Goal: Check status: Check status

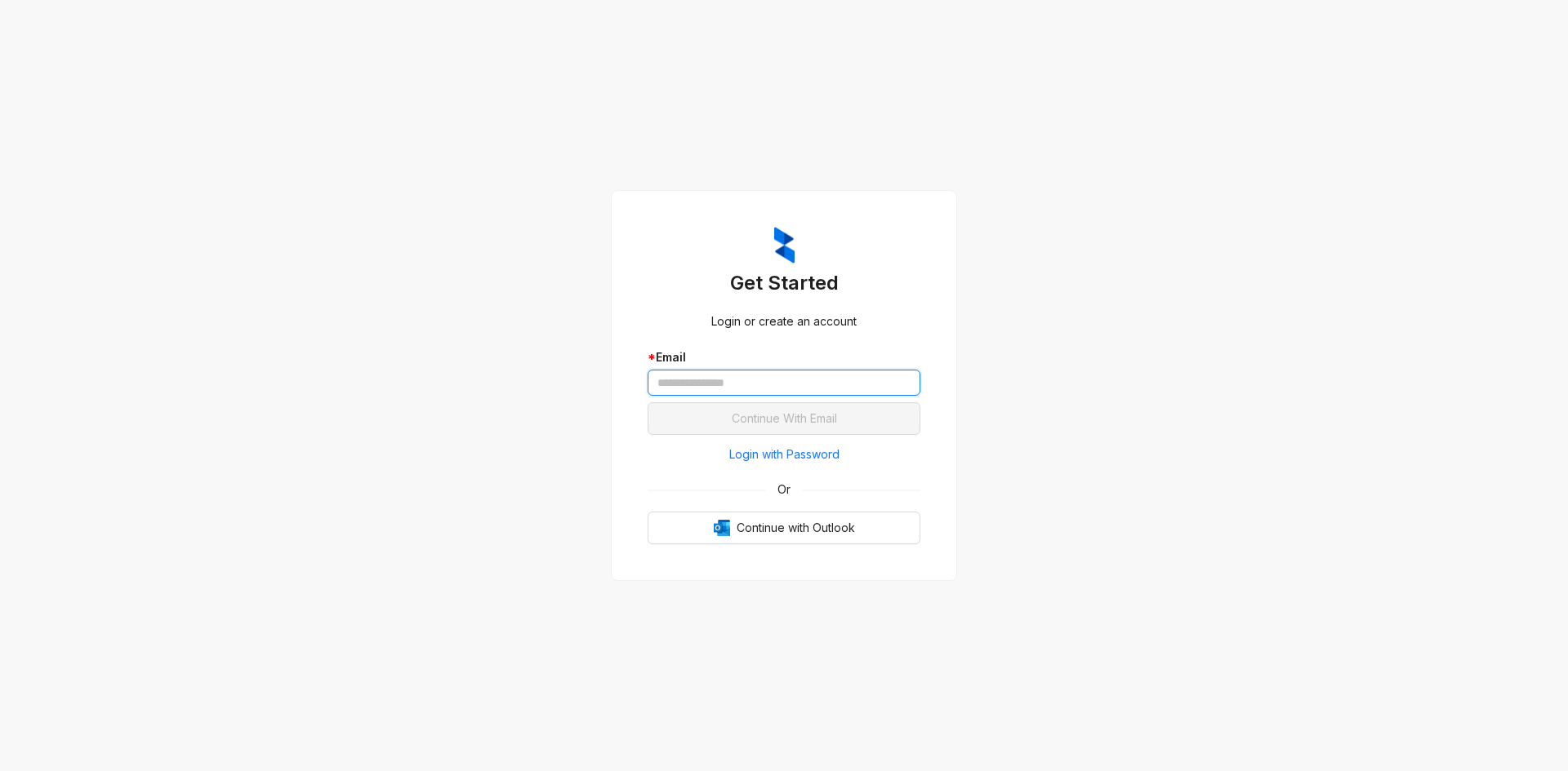
click at [846, 377] on input "text" at bounding box center [784, 383] width 273 height 26
type input "**********"
click at [648, 402] on button "Continue With Email" at bounding box center [784, 418] width 273 height 32
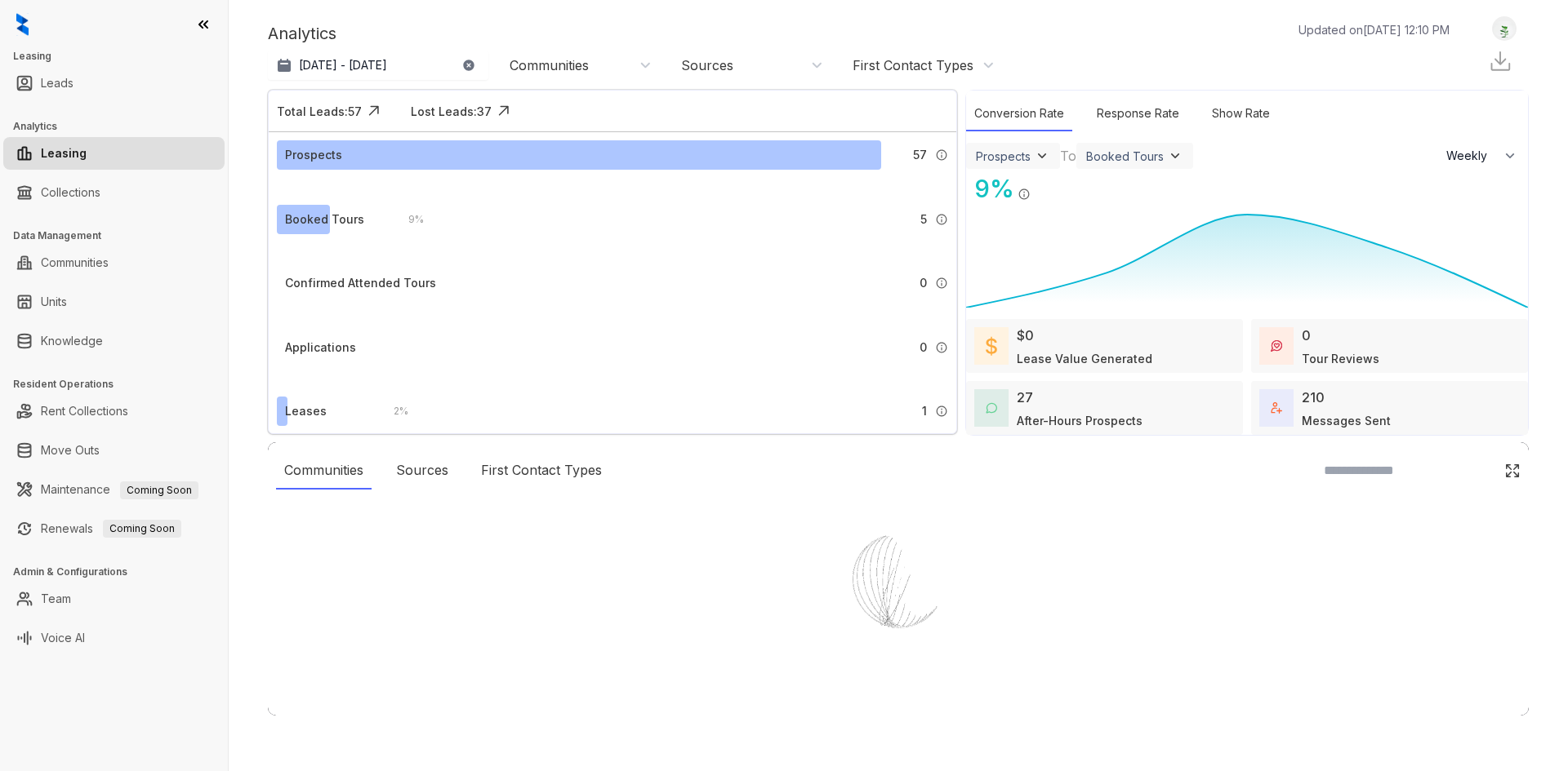
select select "******"
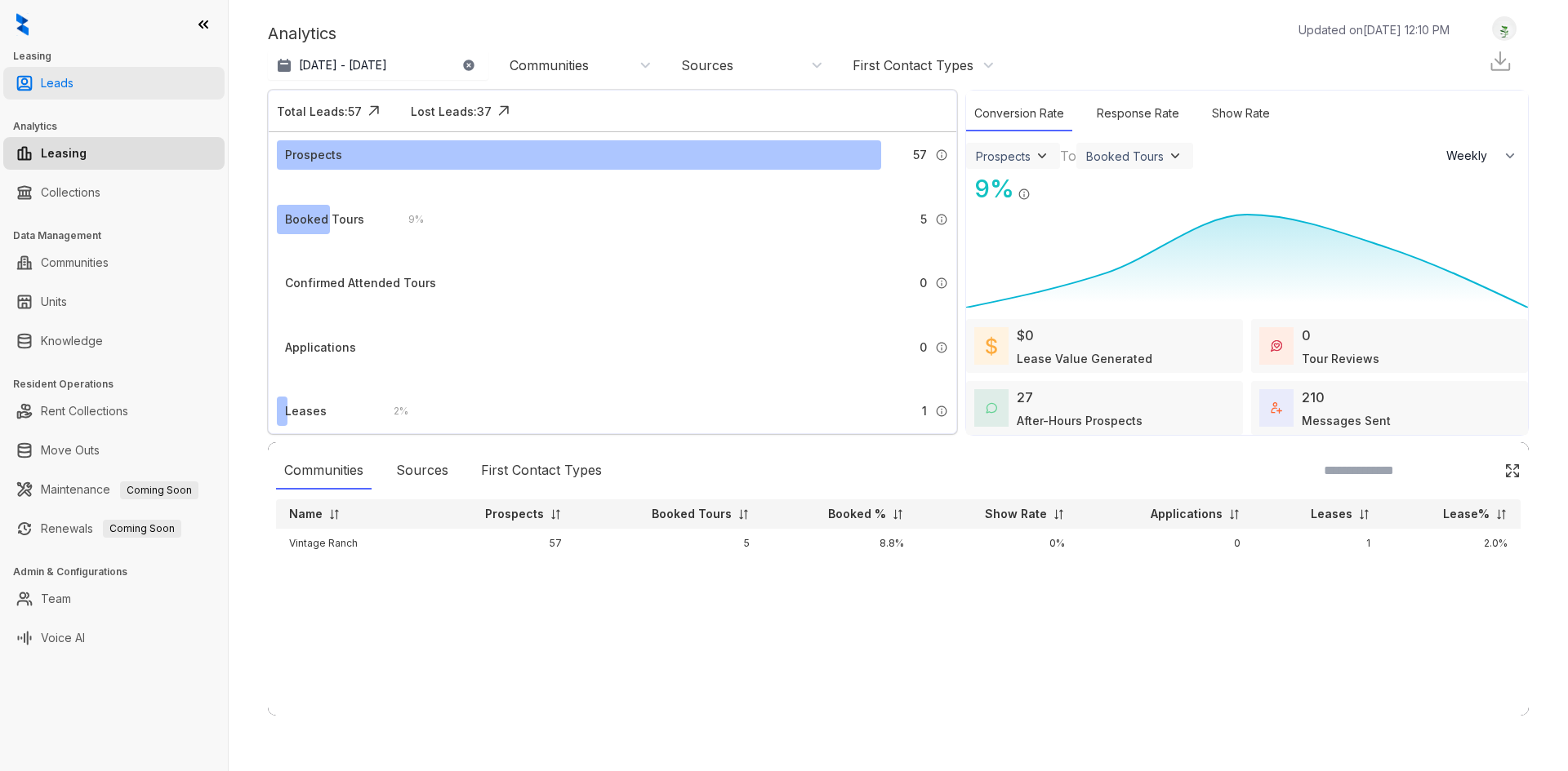
click at [74, 82] on link "Leads" at bounding box center [57, 82] width 32 height 32
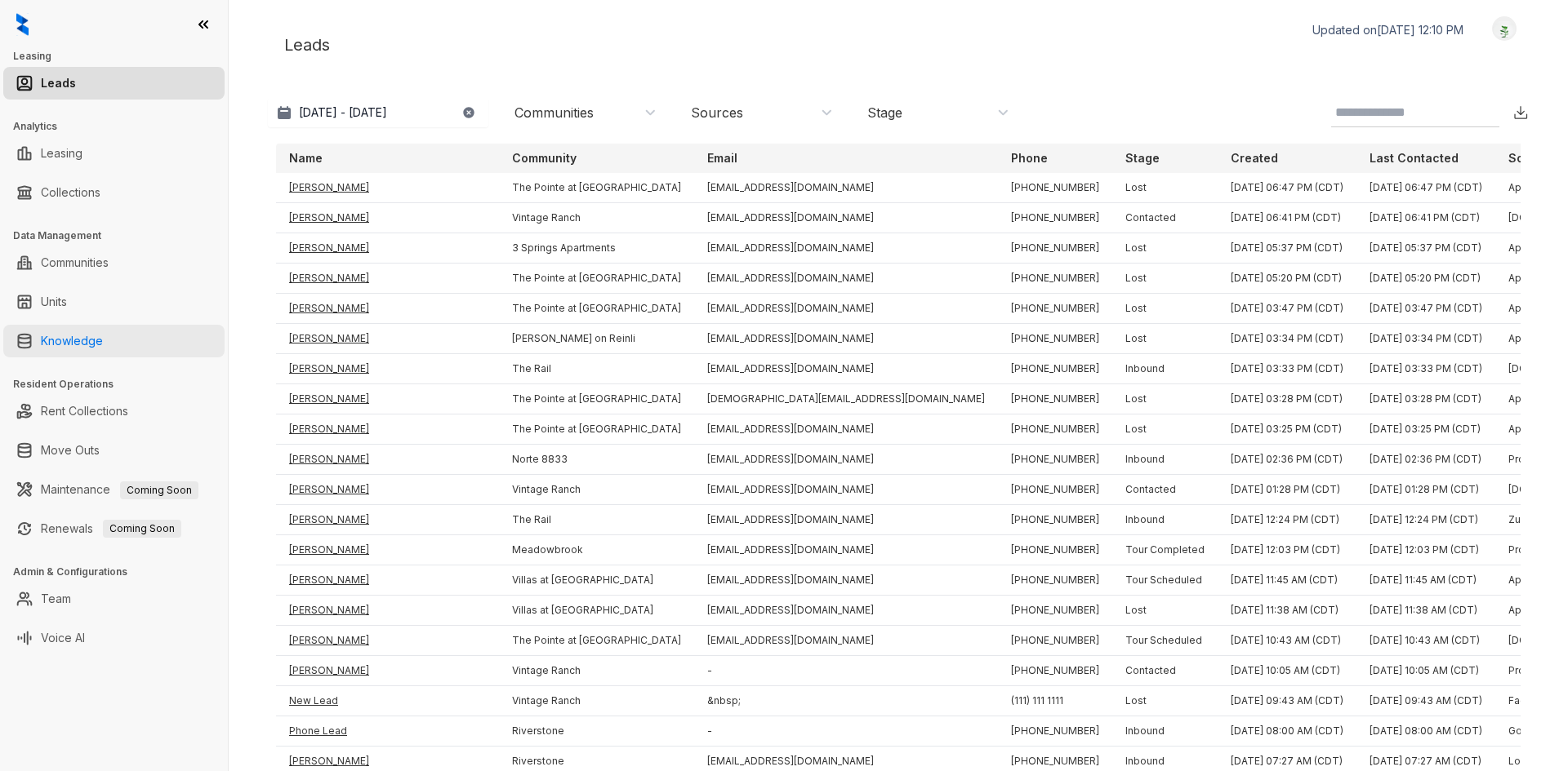
click at [78, 331] on link "Knowledge" at bounding box center [72, 341] width 62 height 32
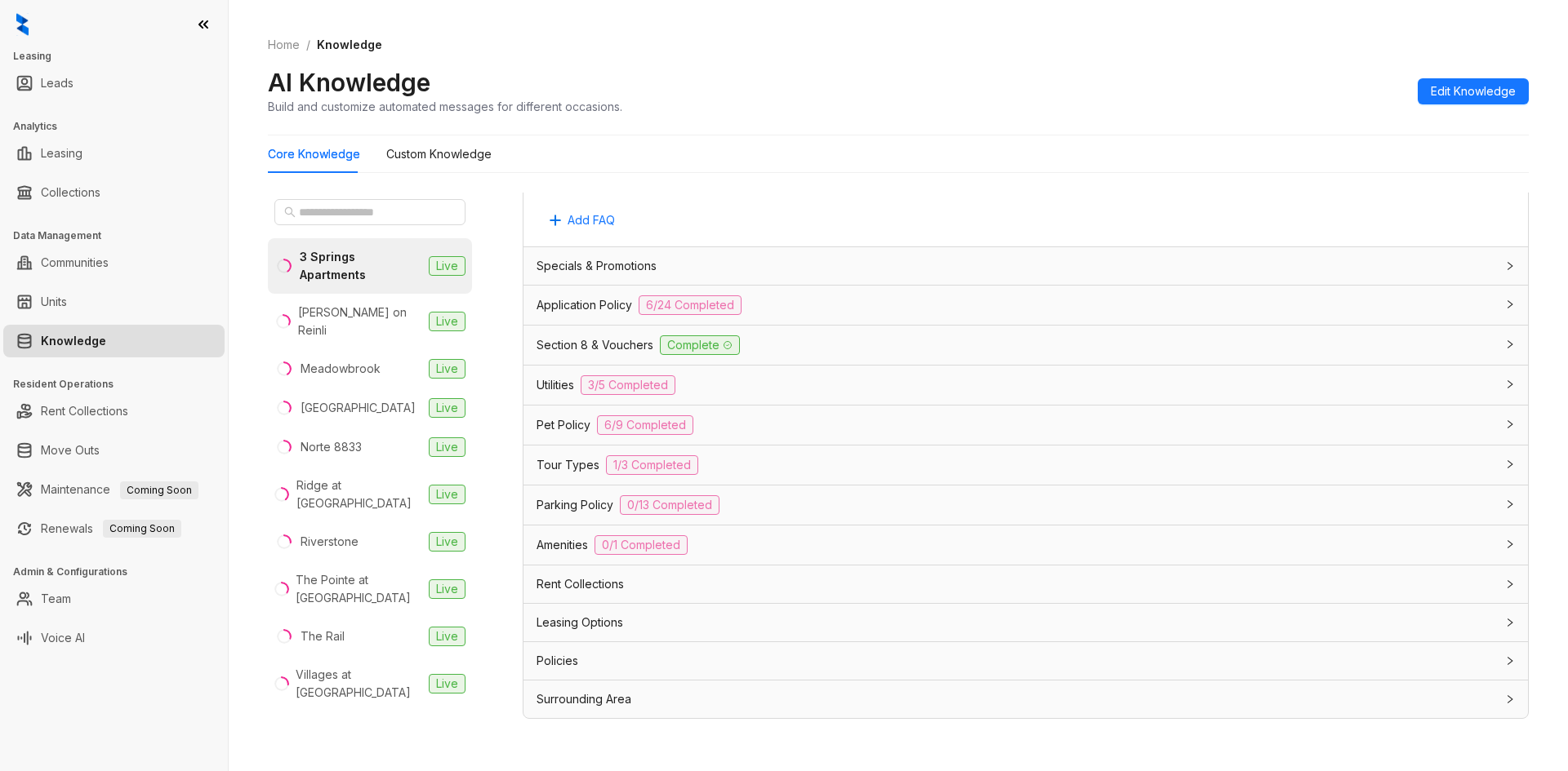
scroll to position [52, 0]
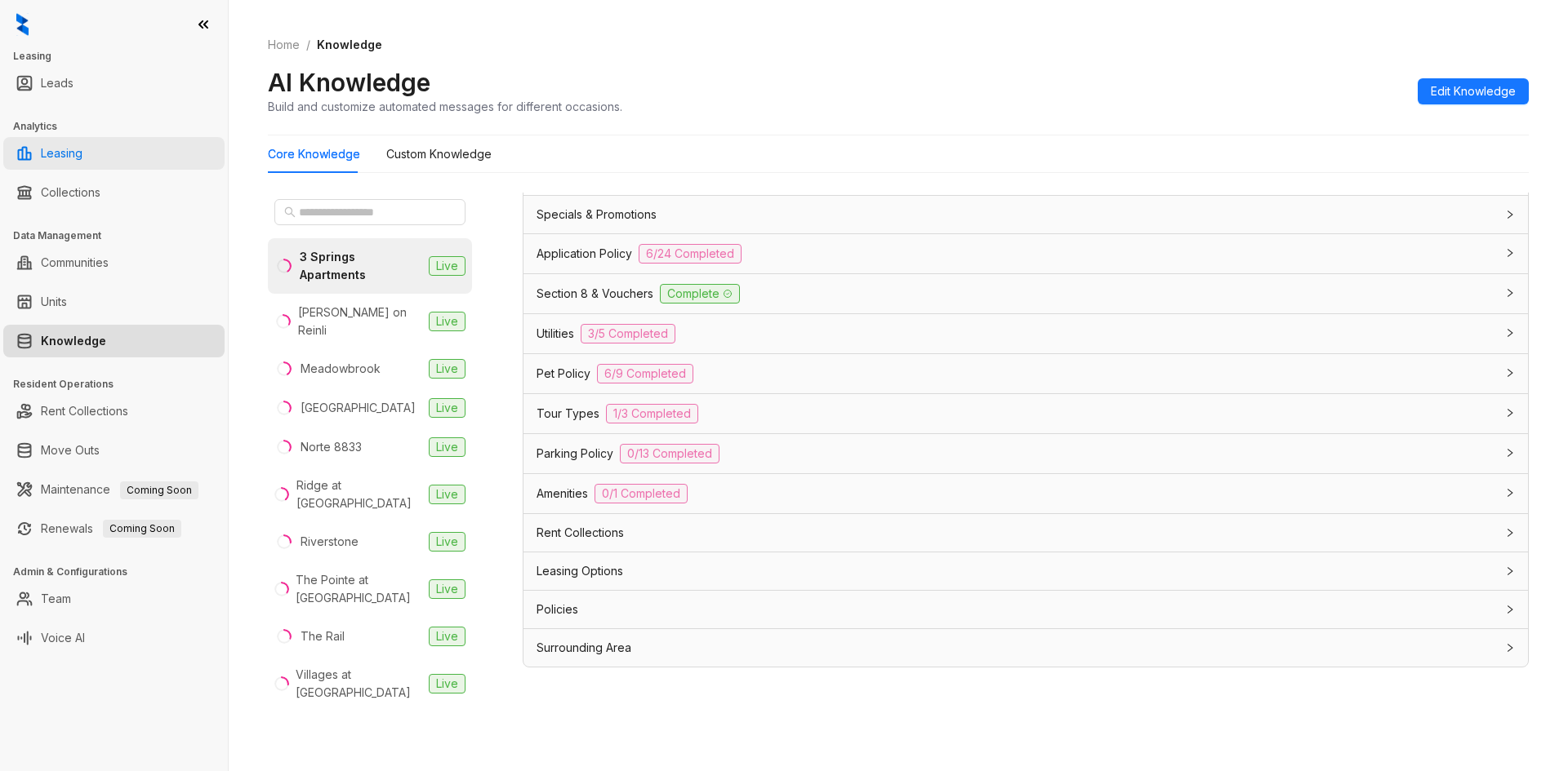
click at [82, 160] on link "Leasing" at bounding box center [62, 153] width 42 height 32
select select "******"
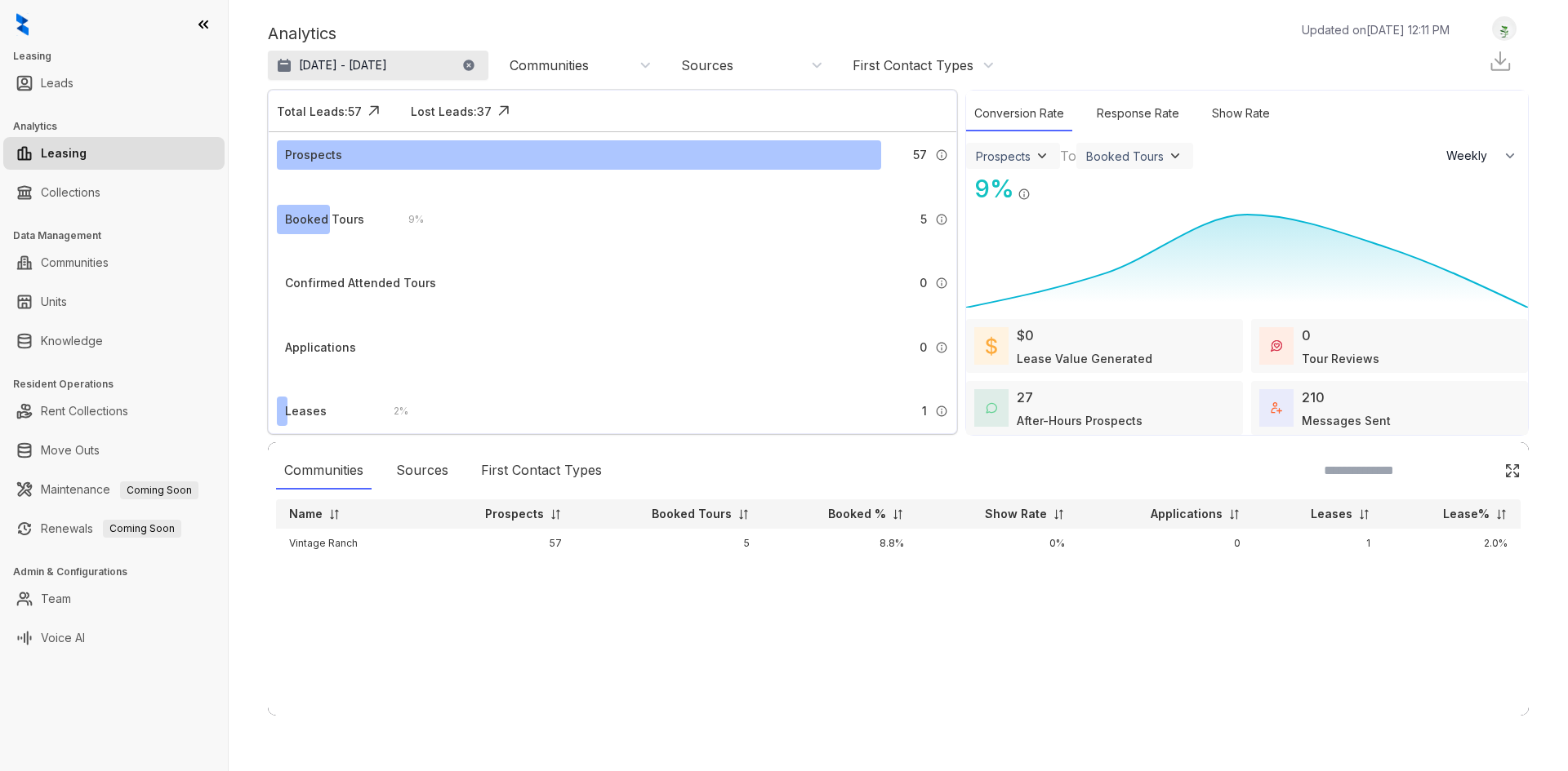
click at [430, 64] on button "[DATE] - [DATE]" at bounding box center [379, 66] width 221 height 30
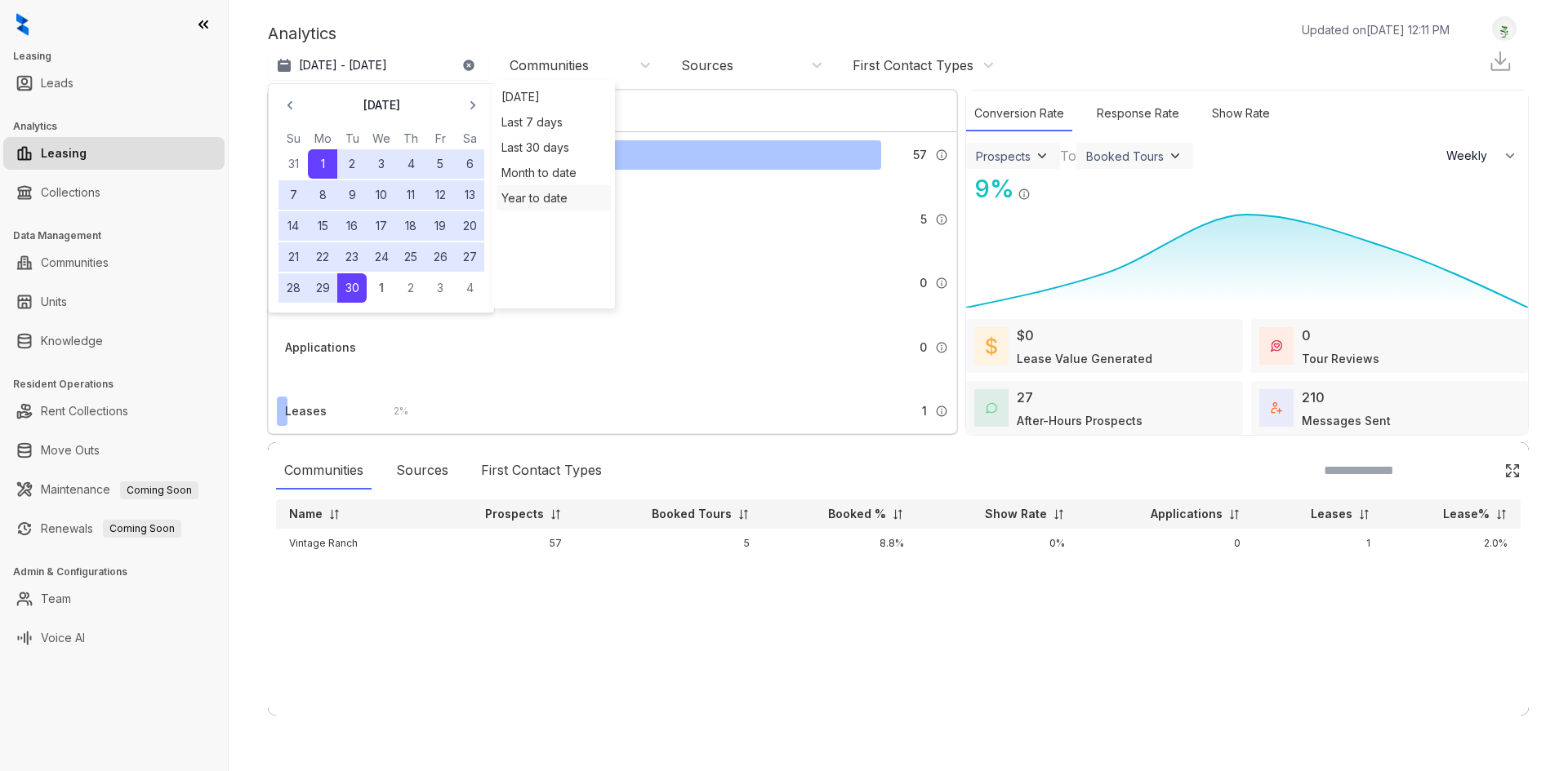
click at [556, 189] on div "Year to date" at bounding box center [553, 197] width 114 height 25
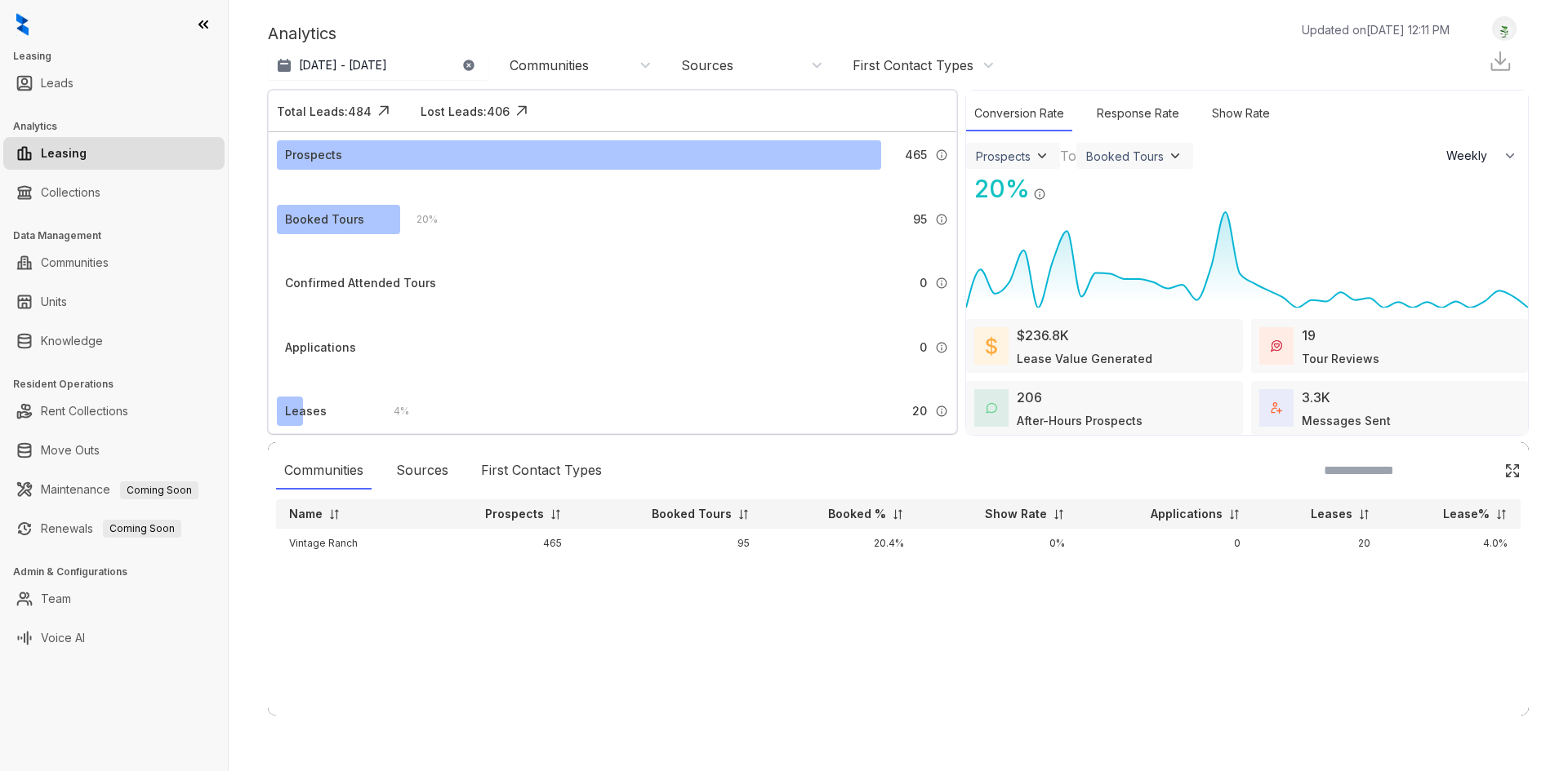
click at [1316, 344] on div "19 Tour Reviews" at bounding box center [1340, 347] width 78 height 42
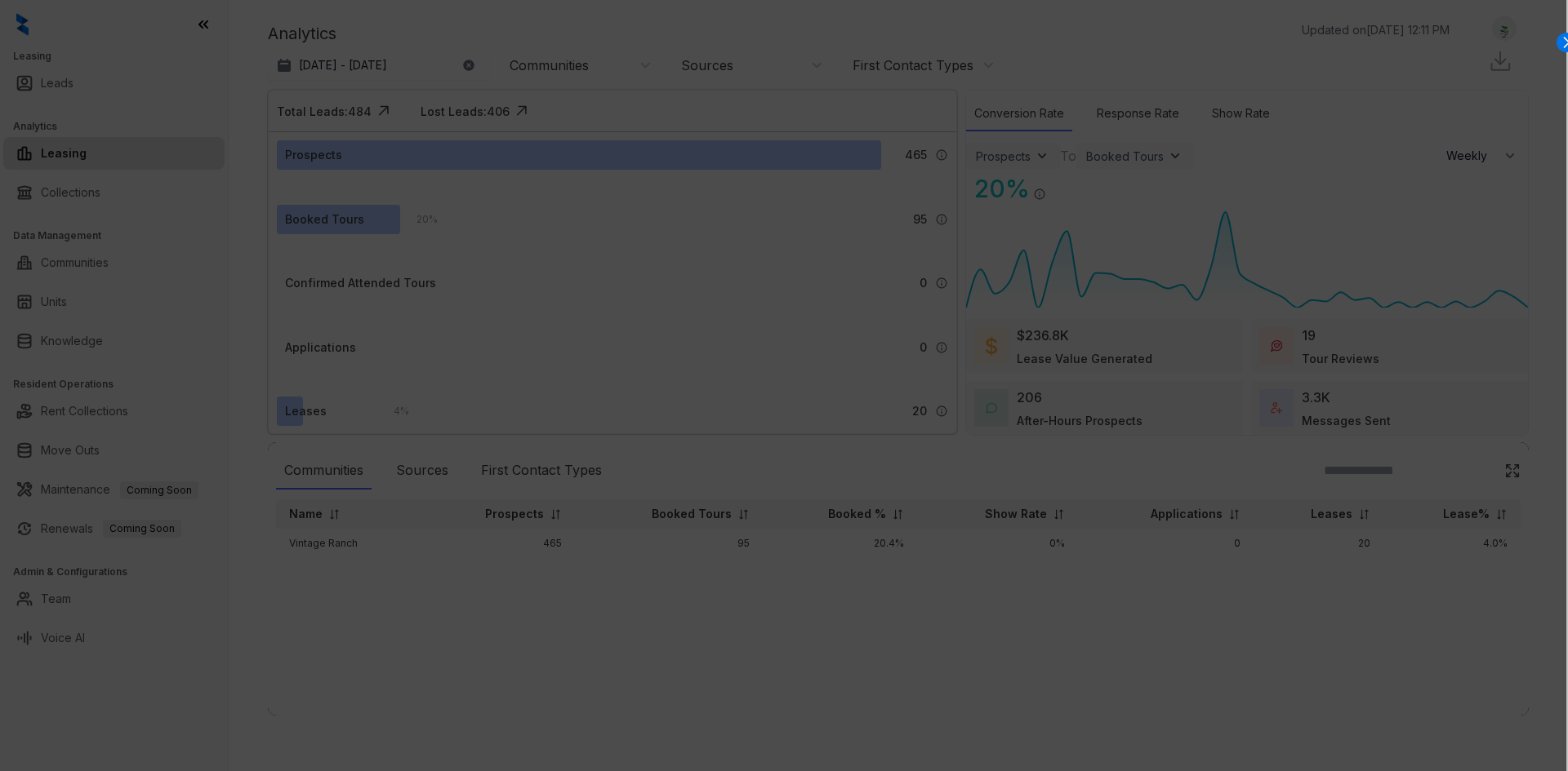
select select "******"
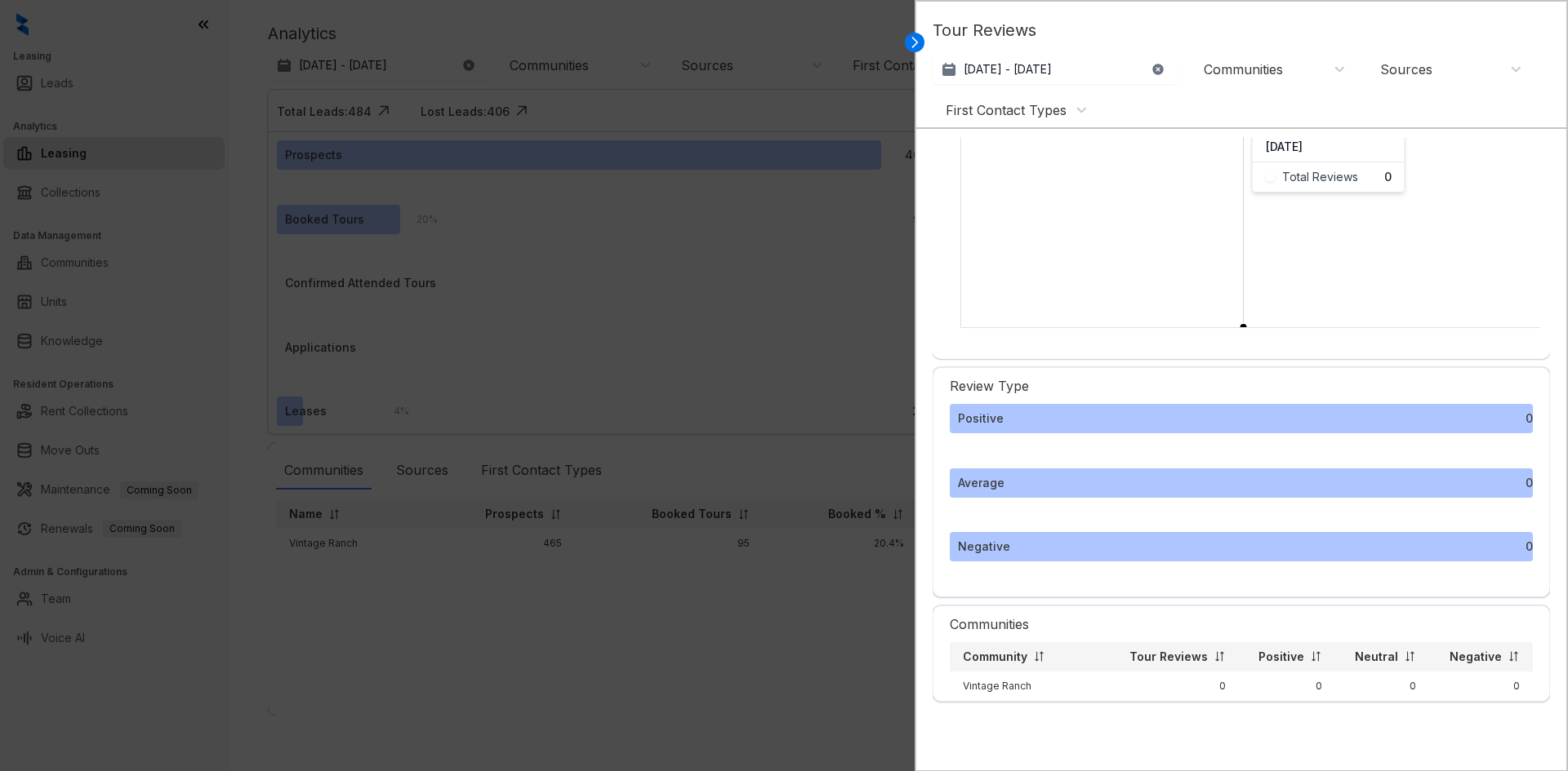
scroll to position [101, 0]
click at [1122, 60] on button "[DATE] - [DATE]" at bounding box center [1055, 69] width 245 height 30
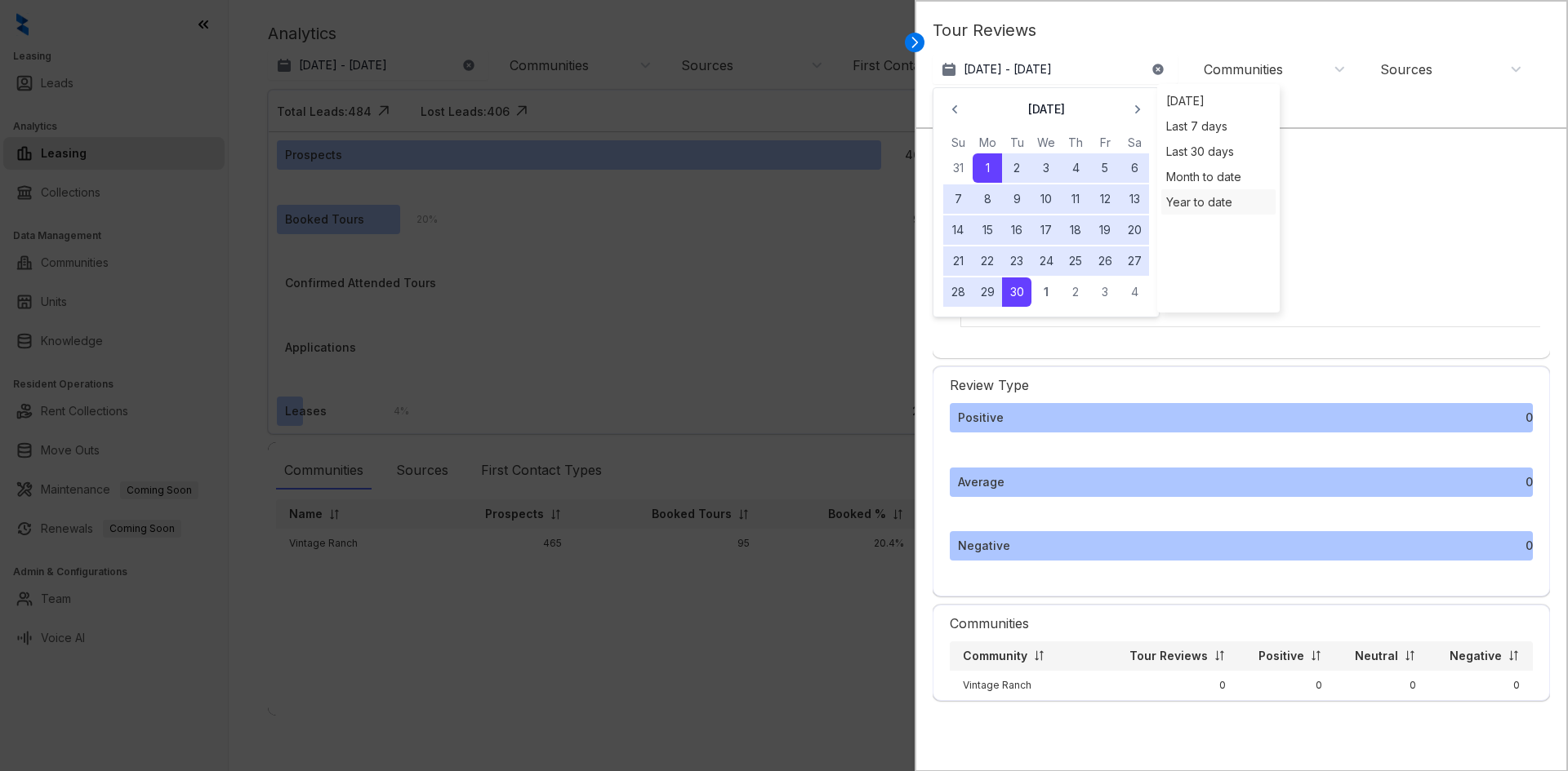
click at [1203, 191] on div "Year to date" at bounding box center [1218, 202] width 114 height 25
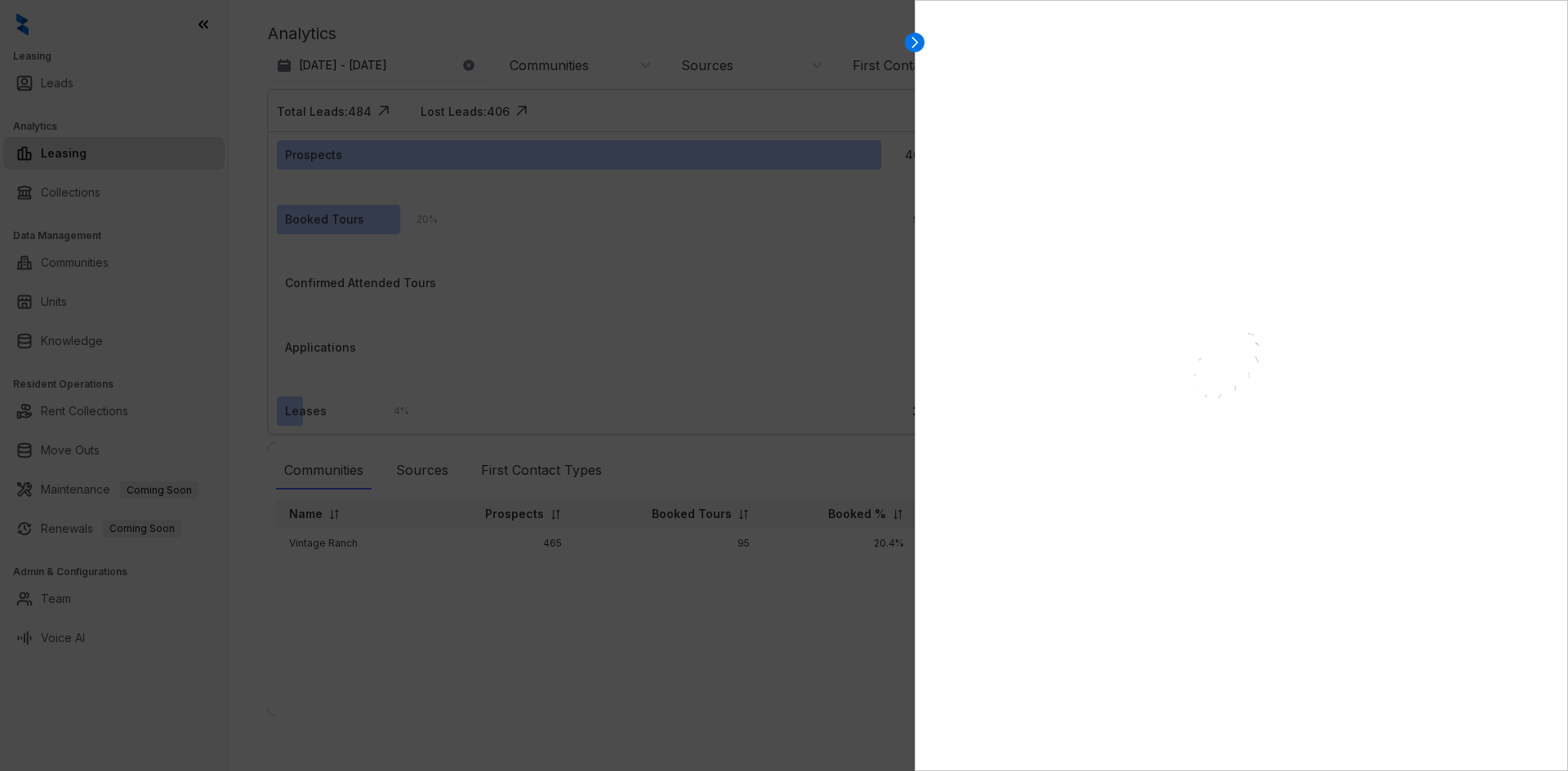
select select "******"
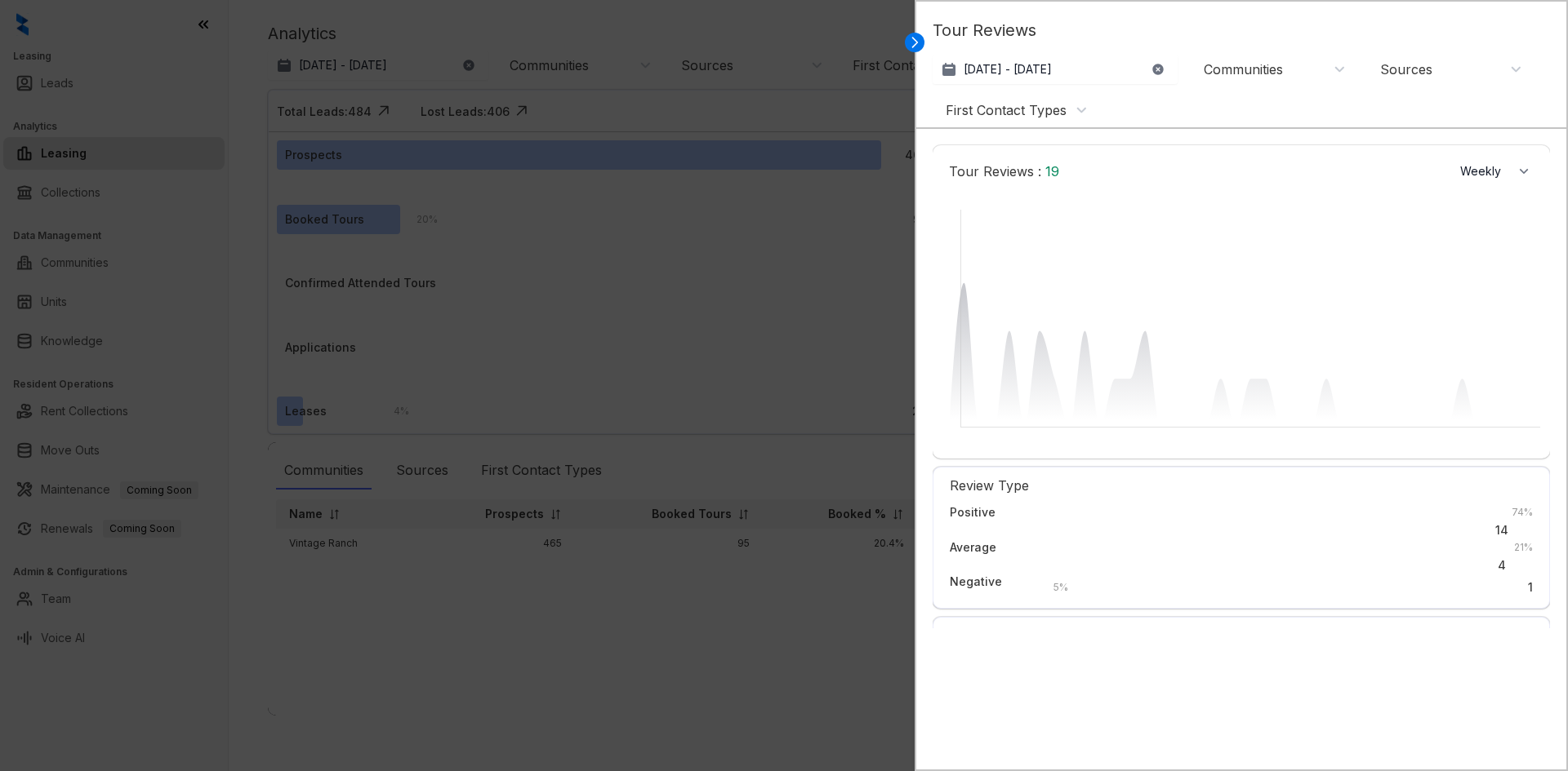
click at [961, 591] on div "Negative" at bounding box center [976, 582] width 53 height 18
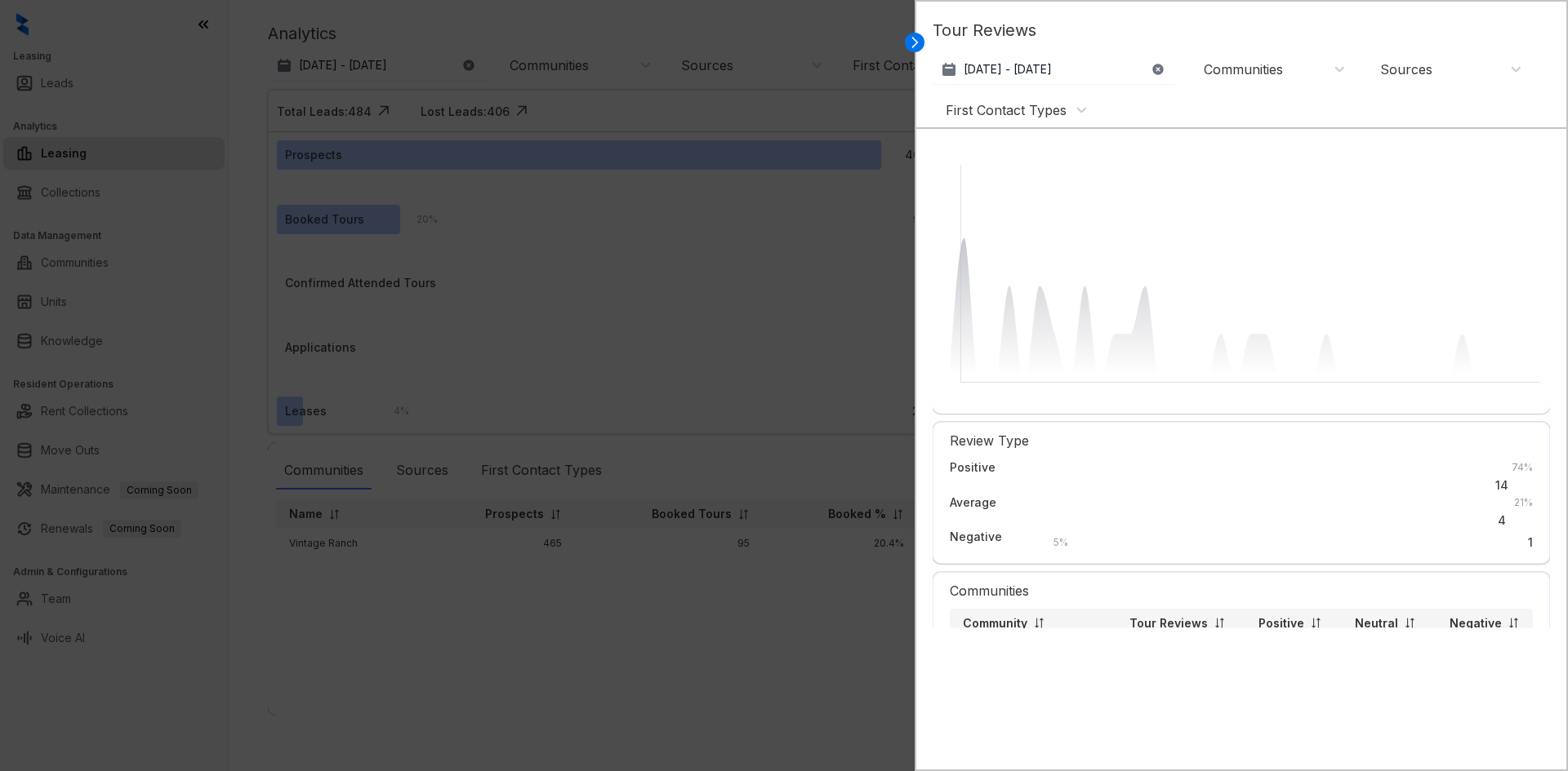
scroll to position [0, 0]
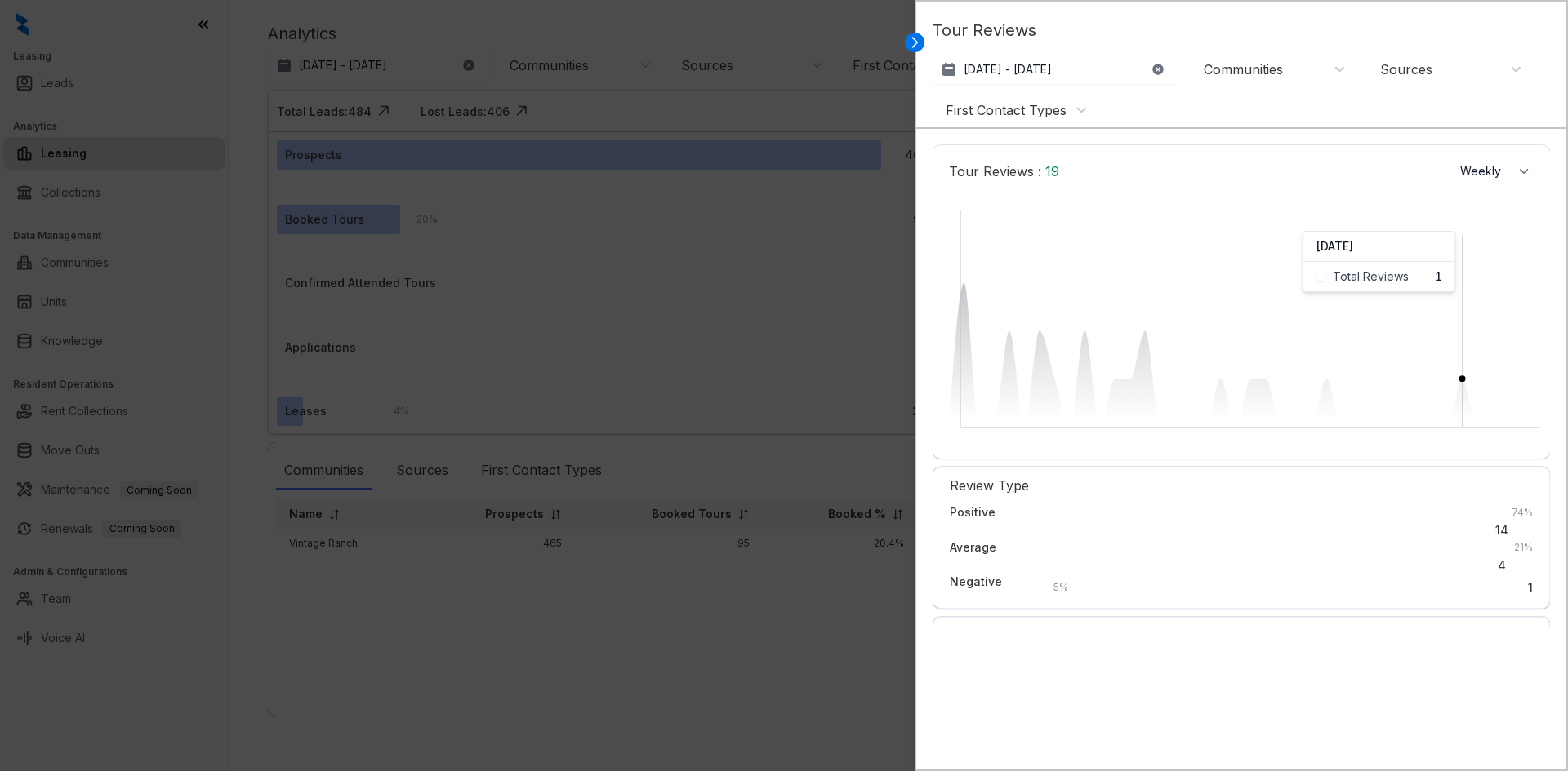
click at [1463, 383] on circle at bounding box center [1462, 378] width 8 height 8
click at [1465, 403] on icon at bounding box center [1244, 355] width 589 height 144
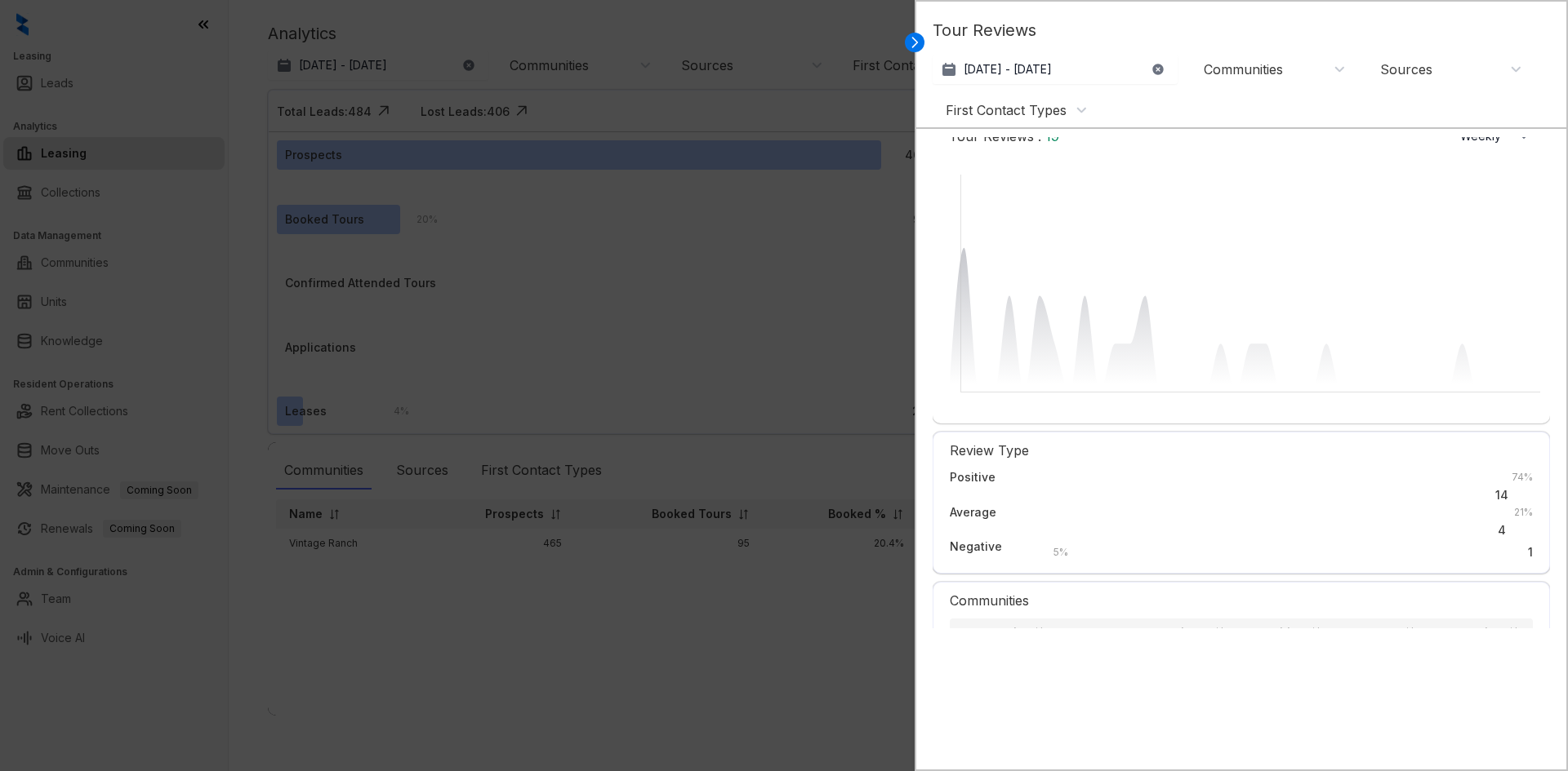
scroll to position [0, 3]
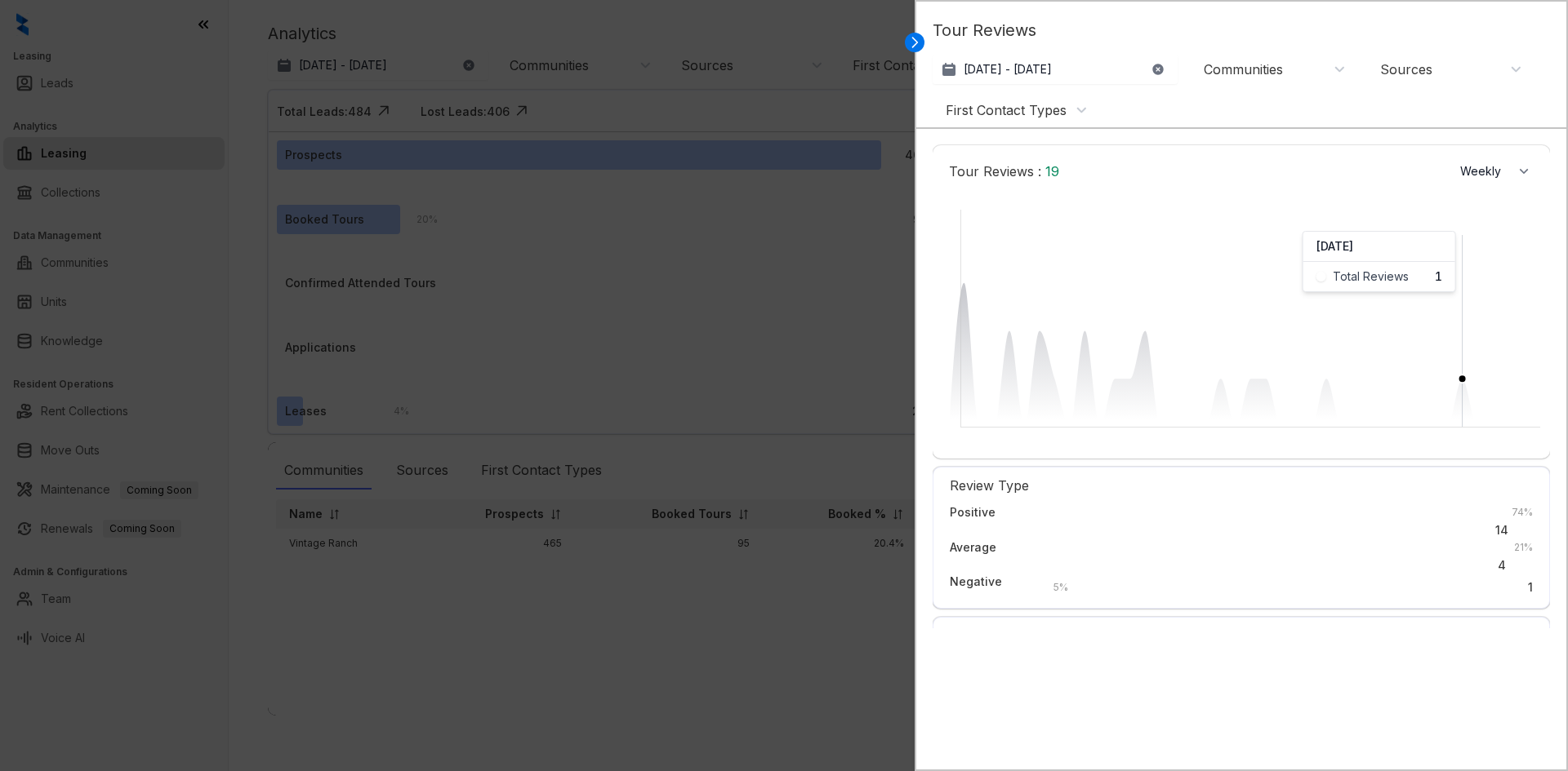
click at [1460, 381] on circle at bounding box center [1462, 378] width 8 height 8
click at [1455, 402] on icon at bounding box center [1244, 355] width 589 height 144
click at [1047, 170] on span "19" at bounding box center [1050, 171] width 18 height 17
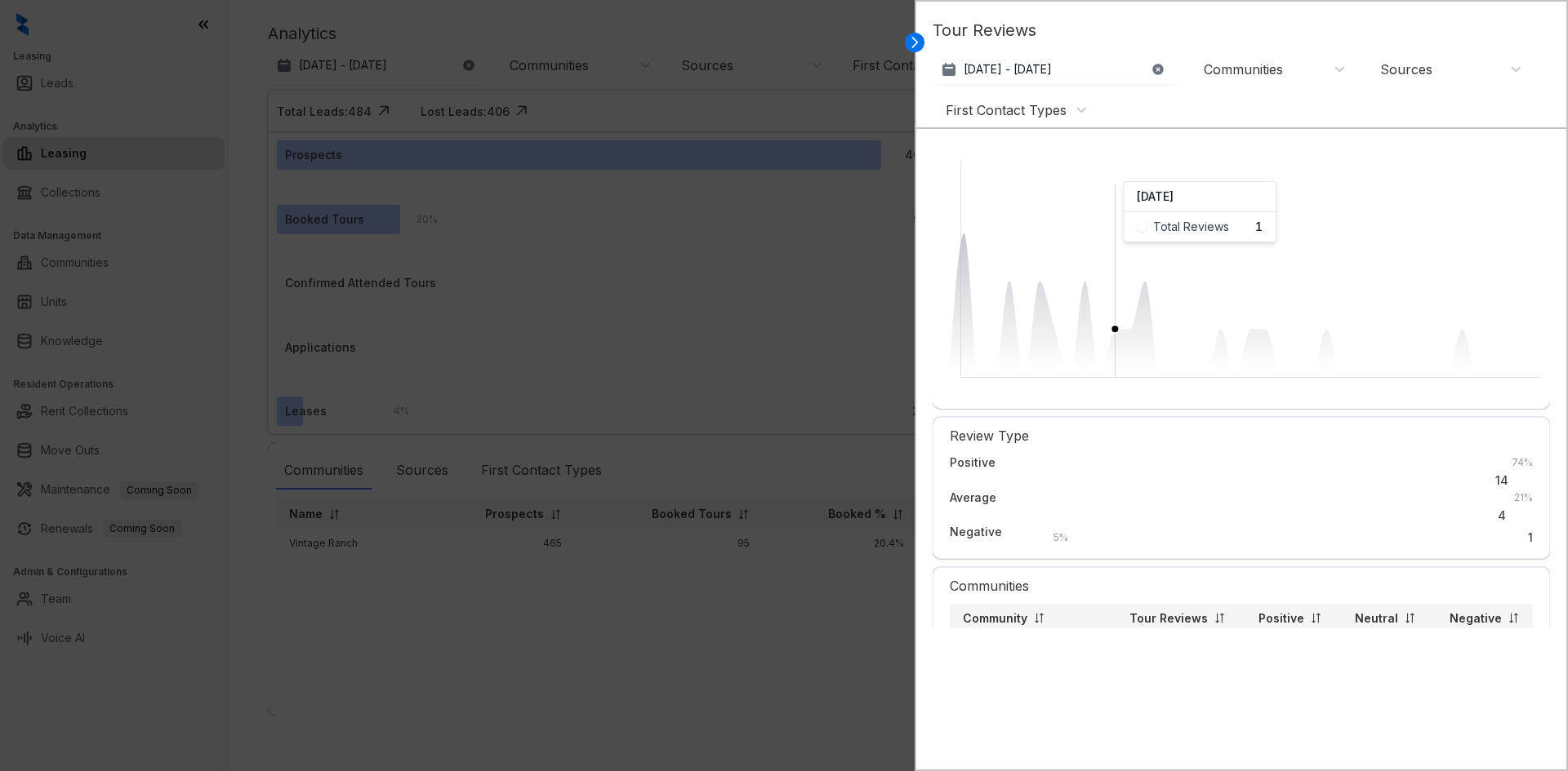
scroll to position [101, 3]
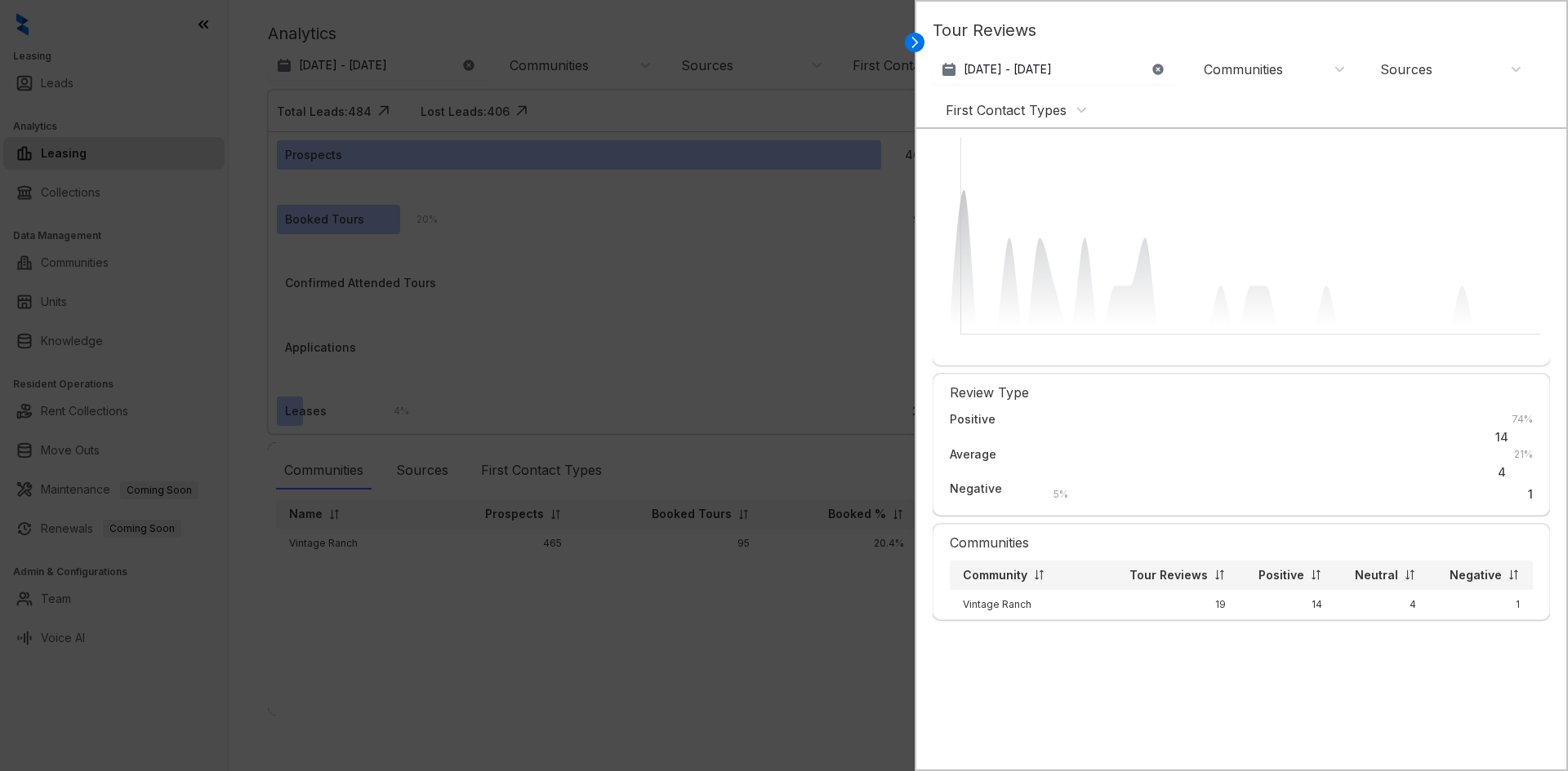
click at [963, 498] on div "Negative" at bounding box center [976, 489] width 53 height 18
click at [1031, 470] on div "Average 21 % 4" at bounding box center [1241, 461] width 583 height 30
